Goal: Task Accomplishment & Management: Manage account settings

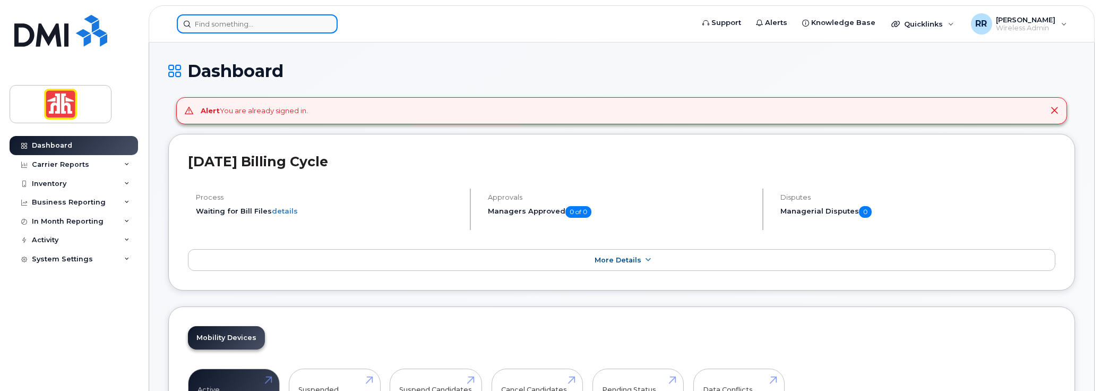
click at [194, 21] on input at bounding box center [257, 23] width 161 height 19
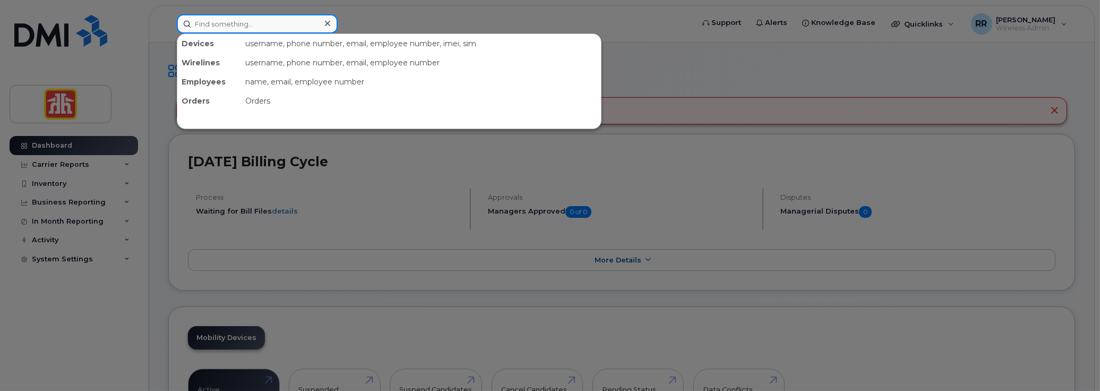
paste input "4554"
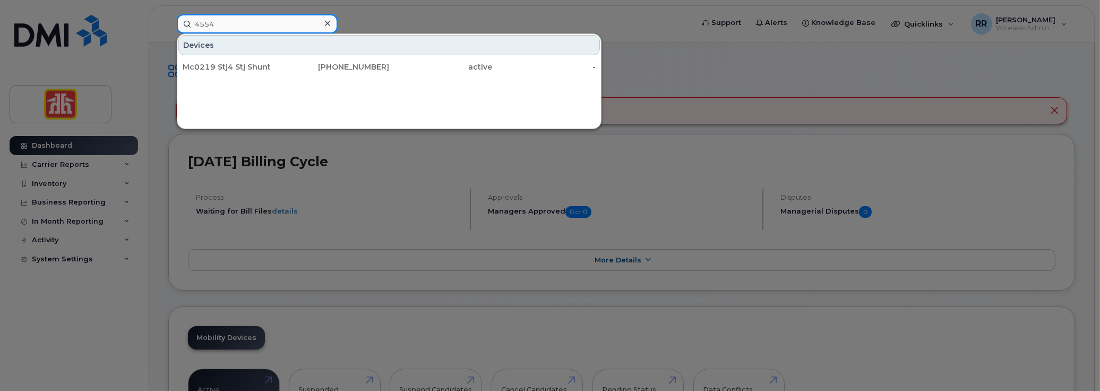
drag, startPoint x: 236, startPoint y: 26, endPoint x: 173, endPoint y: 21, distance: 62.9
click at [173, 21] on div "4554 Devices Mc0219 Stj4 Stj Shunt 226-753-1773 active -" at bounding box center [431, 23] width 527 height 19
paste input "519-504-5265"
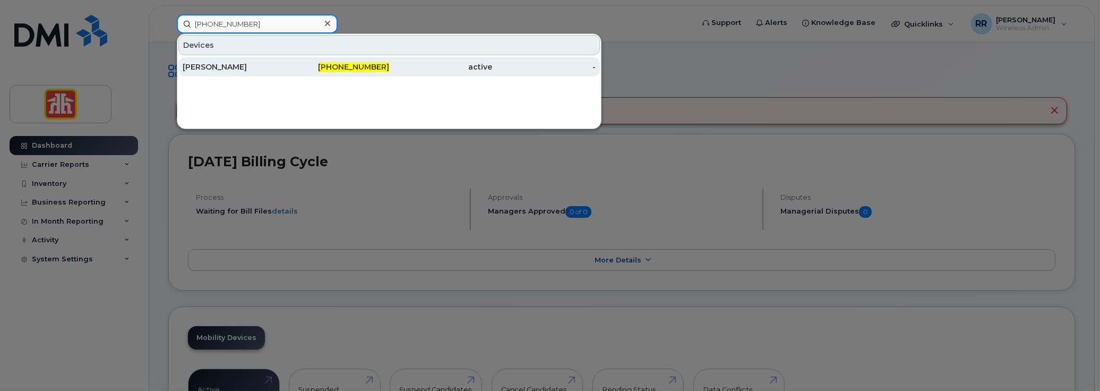
type input "519-504-5265"
click at [218, 62] on div "[PERSON_NAME]" at bounding box center [235, 67] width 104 height 11
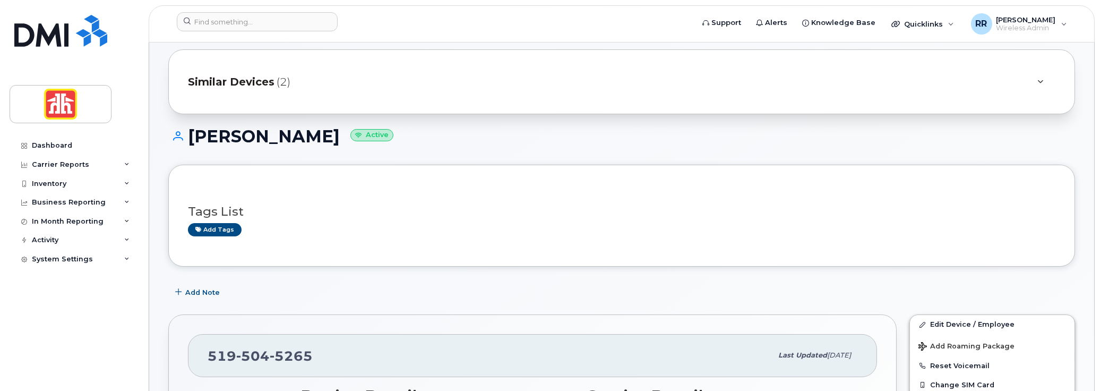
scroll to position [159, 0]
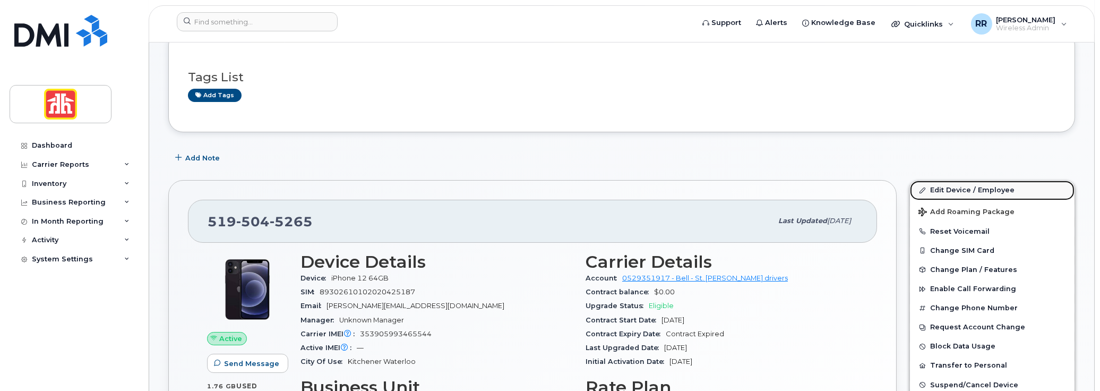
click at [954, 187] on link "Edit Device / Employee" at bounding box center [992, 190] width 165 height 19
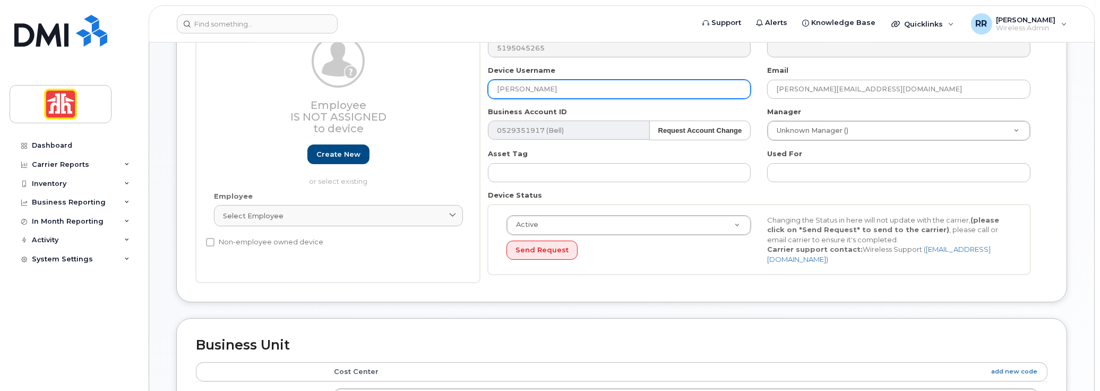
scroll to position [115, 0]
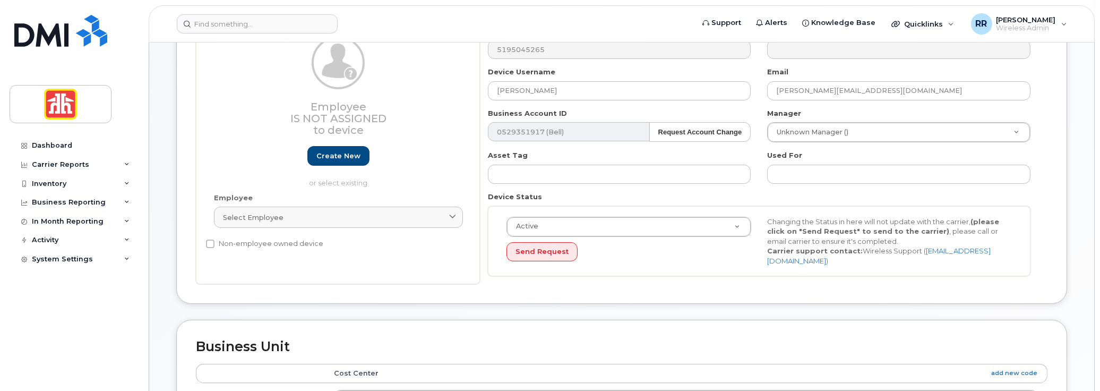
drag, startPoint x: 543, startPoint y: 93, endPoint x: 457, endPoint y: 97, distance: 86.1
drag, startPoint x: 549, startPoint y: 93, endPoint x: 415, endPoint y: 93, distance: 133.8
click at [415, 93] on div "Employee Is not assigned to device Create new or select existing Employee Selec…" at bounding box center [622, 155] width 852 height 259
paste input "[PERSON_NAME]"
type input "[PERSON_NAME]"
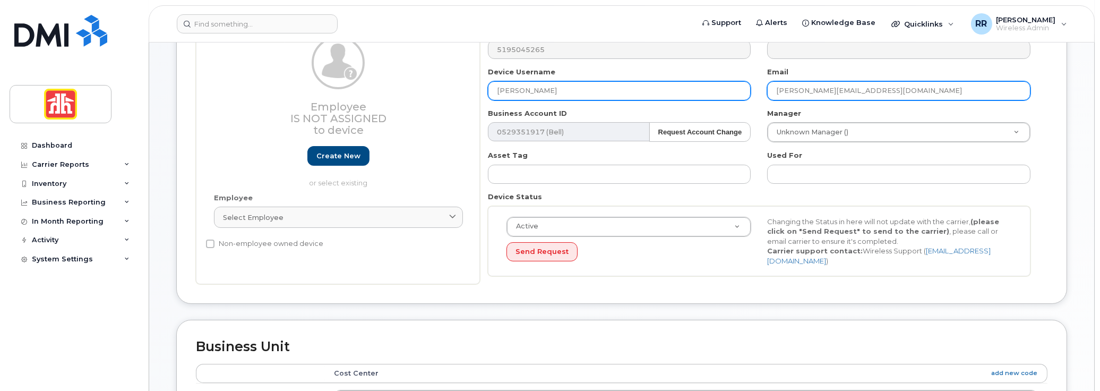
drag, startPoint x: 904, startPoint y: 94, endPoint x: 719, endPoint y: 89, distance: 185.4
click at [719, 89] on div "Number 5195045265 City Device Username [PERSON_NAME] Email [PERSON_NAME][EMAIL_…" at bounding box center [759, 155] width 559 height 259
paste input "[PERSON_NAME].[PERSON_NAME]"
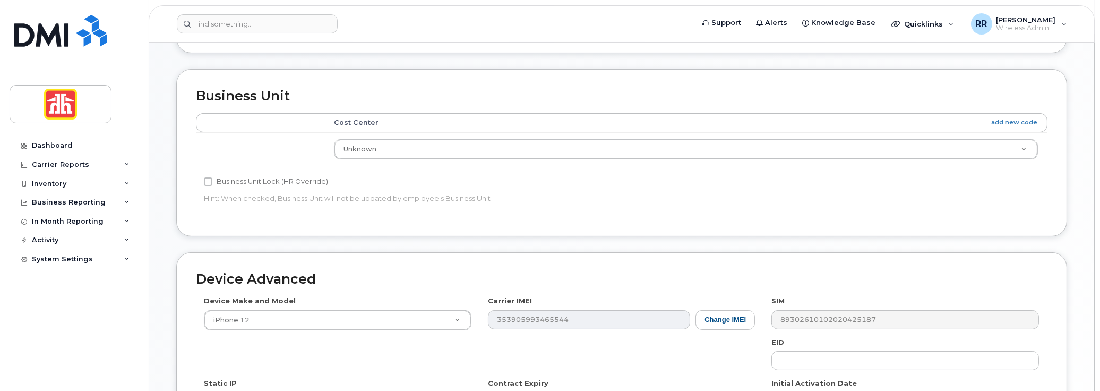
scroll to position [381, 0]
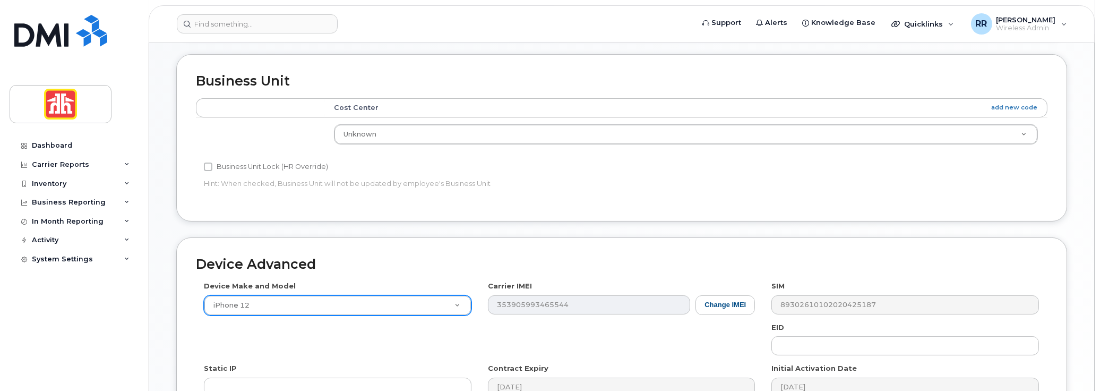
type input "[PERSON_NAME][EMAIL_ADDRESS][PERSON_NAME][DOMAIN_NAME]"
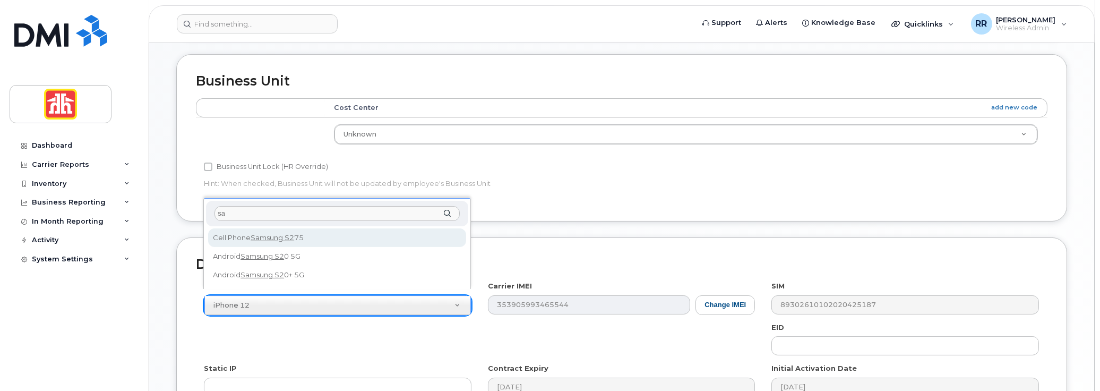
type input "s"
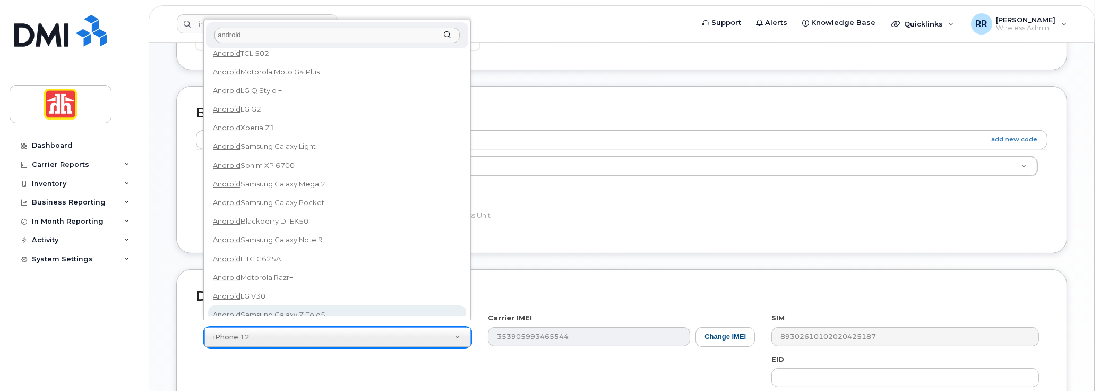
scroll to position [327, 0]
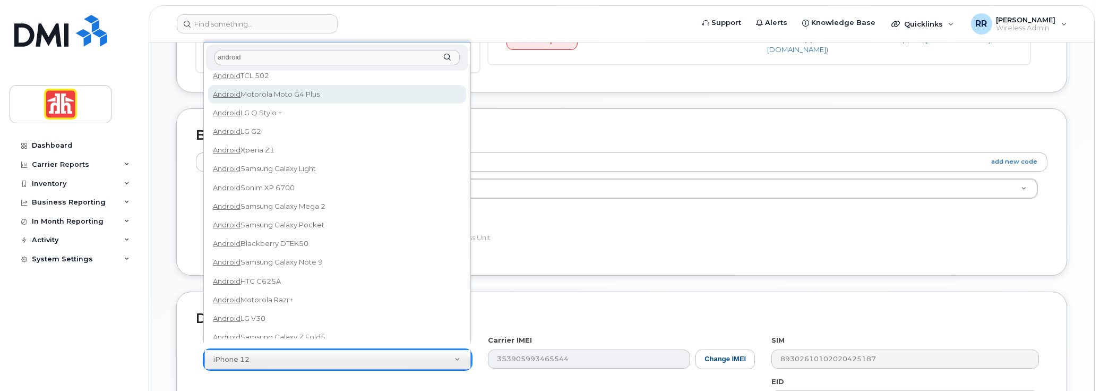
drag, startPoint x: 252, startPoint y: 62, endPoint x: 202, endPoint y: 60, distance: 50.0
click at [202, 60] on body "Support Alerts Knowledge Base Quicklinks Suspend / Cancel Device Change SIM Car…" at bounding box center [550, 140] width 1100 height 935
paste input "S24FE"
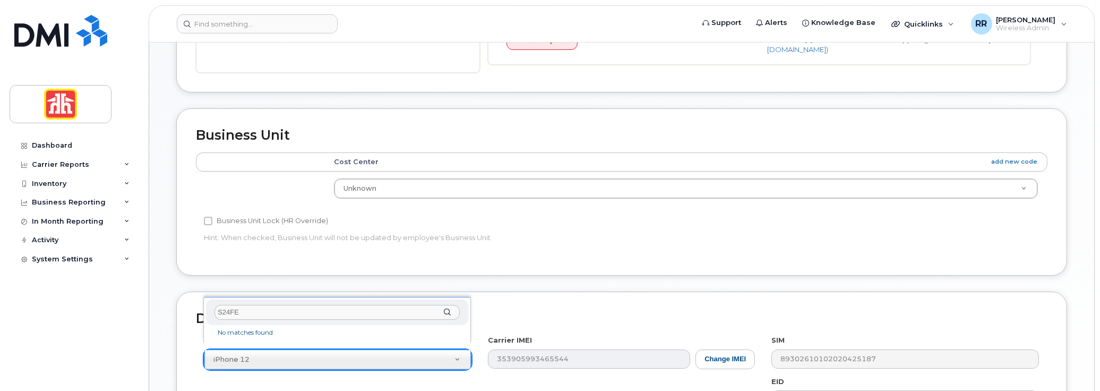
scroll to position [0, 0]
click at [249, 315] on input "S24FE" at bounding box center [337, 312] width 245 height 15
type input "S24"
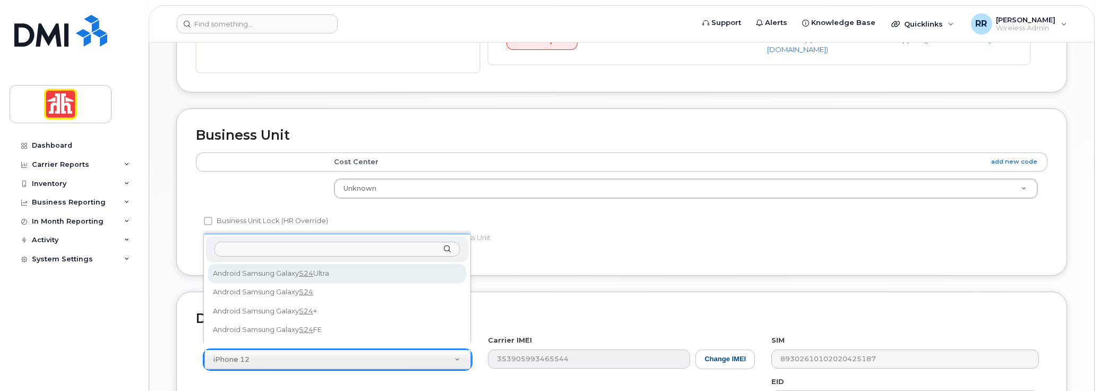
select select "3074"
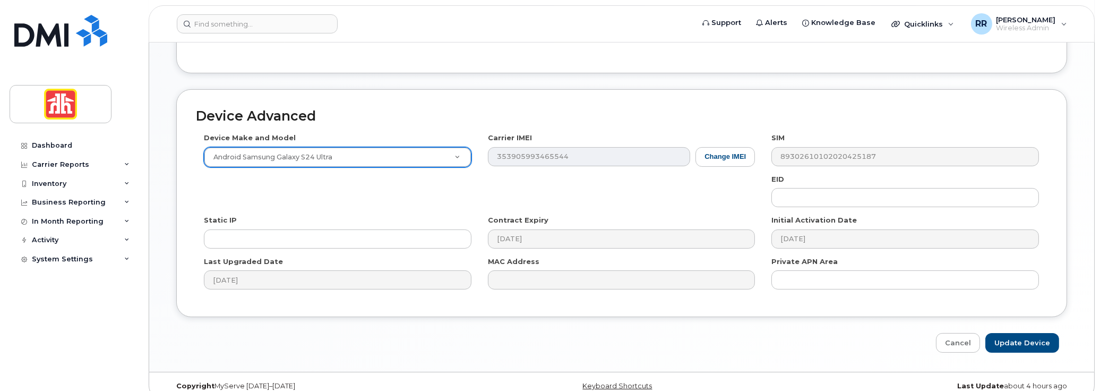
scroll to position [534, 0]
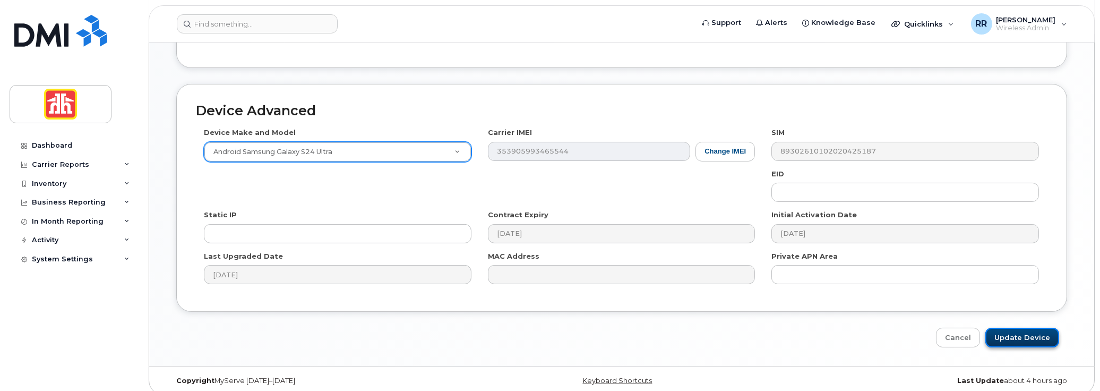
click at [1016, 331] on input "Update Device" at bounding box center [1023, 338] width 74 height 20
type input "Saving..."
